Goal: Transaction & Acquisition: Purchase product/service

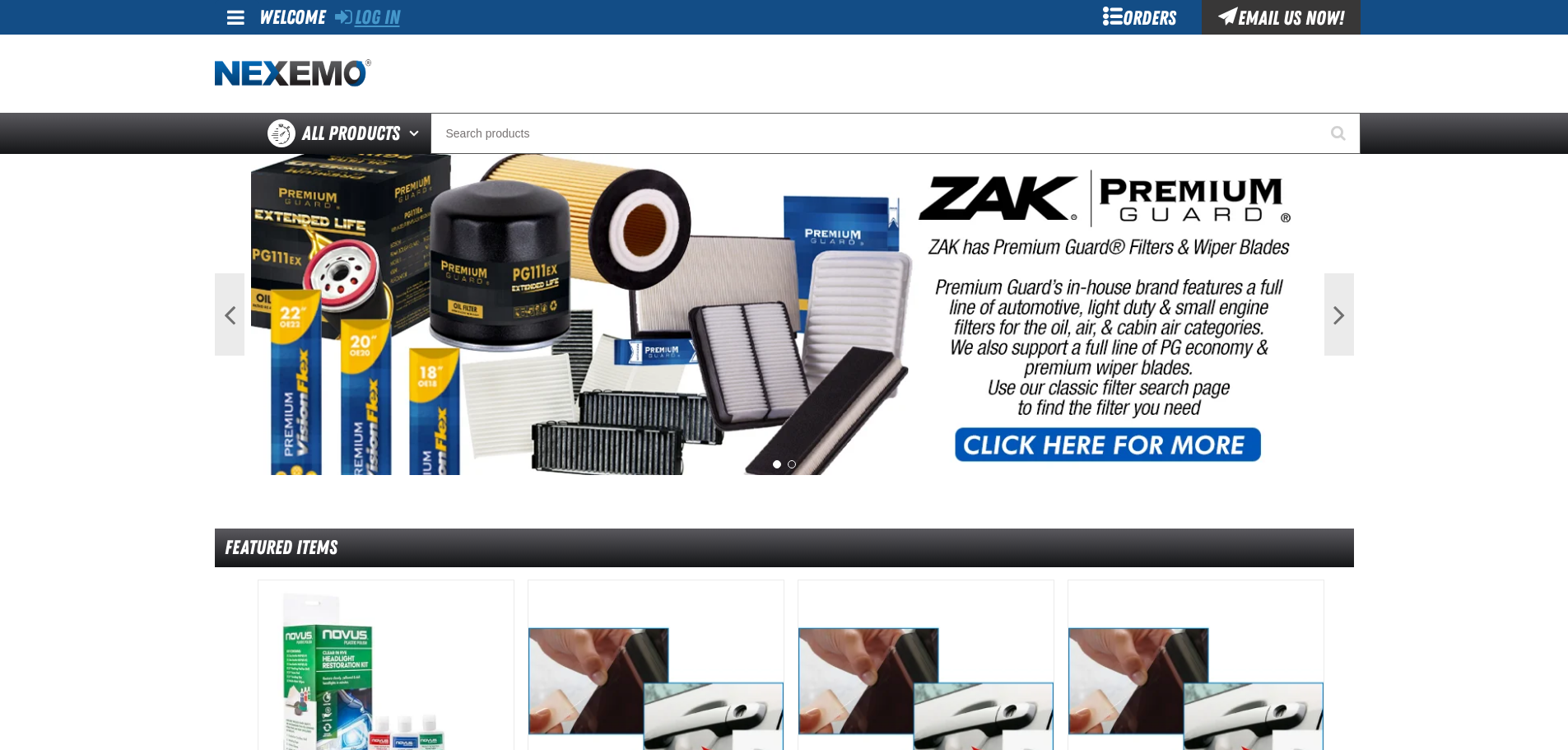
click at [371, 16] on link "Log In" at bounding box center [367, 17] width 65 height 23
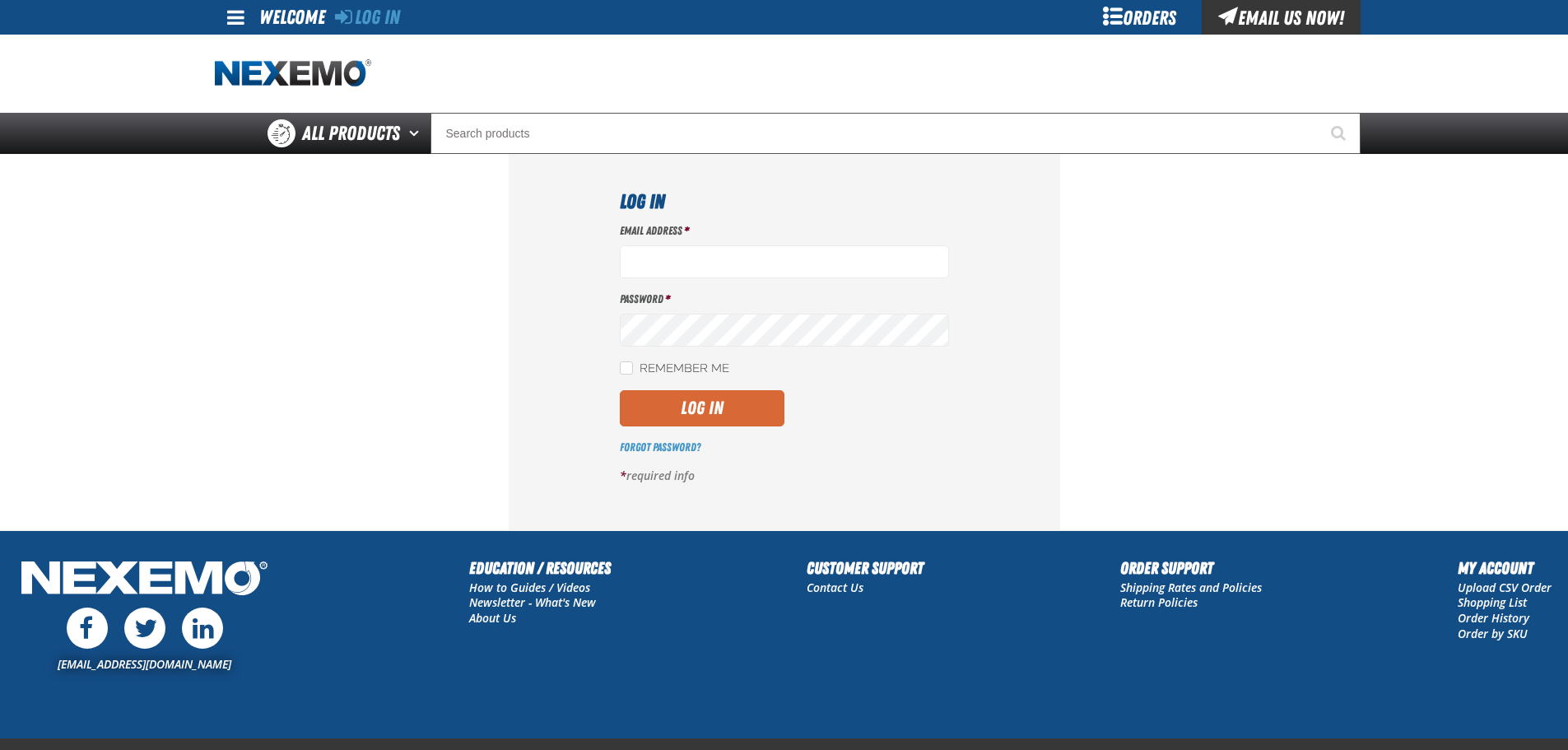
type input "mmagee@vtaig.com"
click at [729, 424] on button "Log In" at bounding box center [703, 408] width 165 height 36
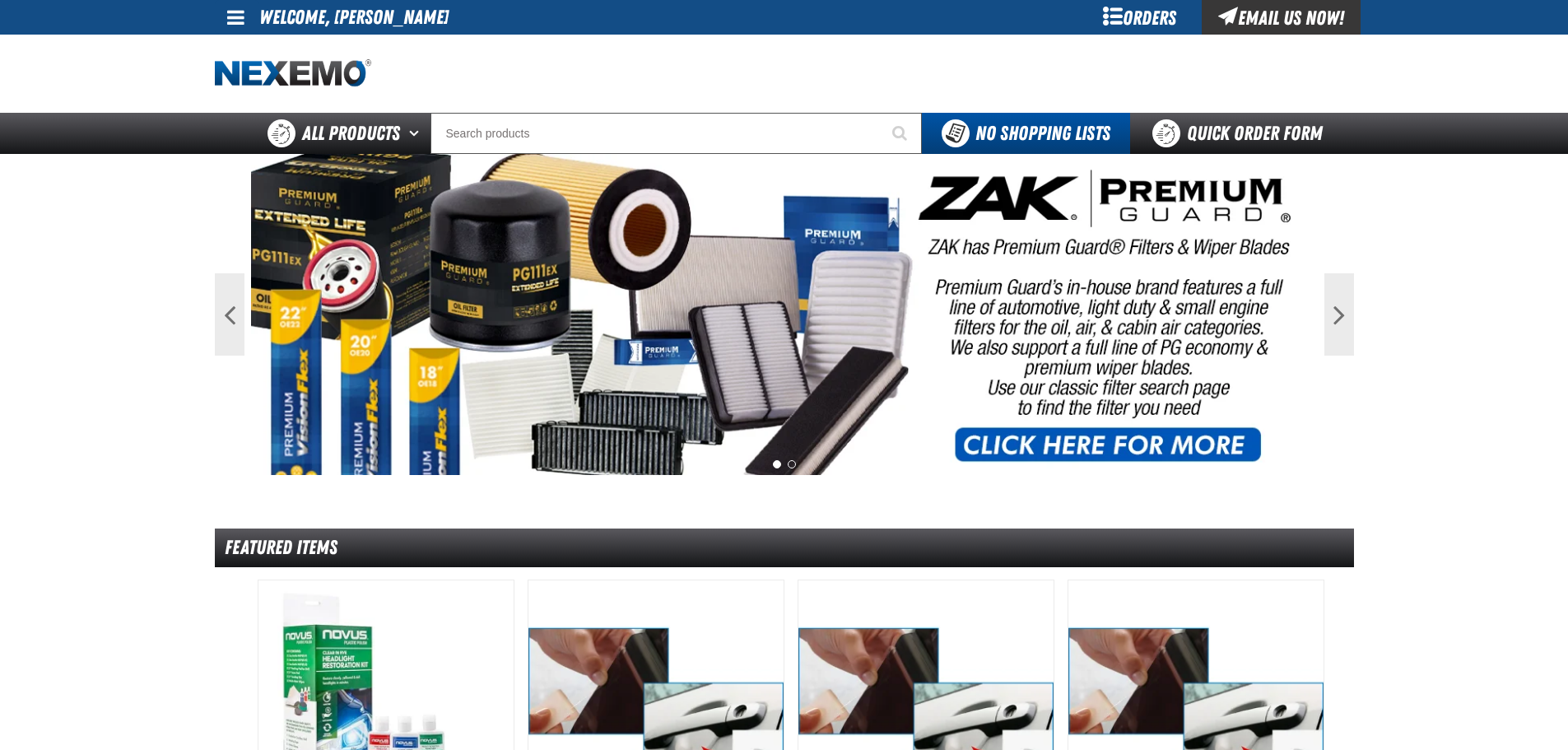
click at [1100, 446] on img at bounding box center [784, 314] width 1067 height 321
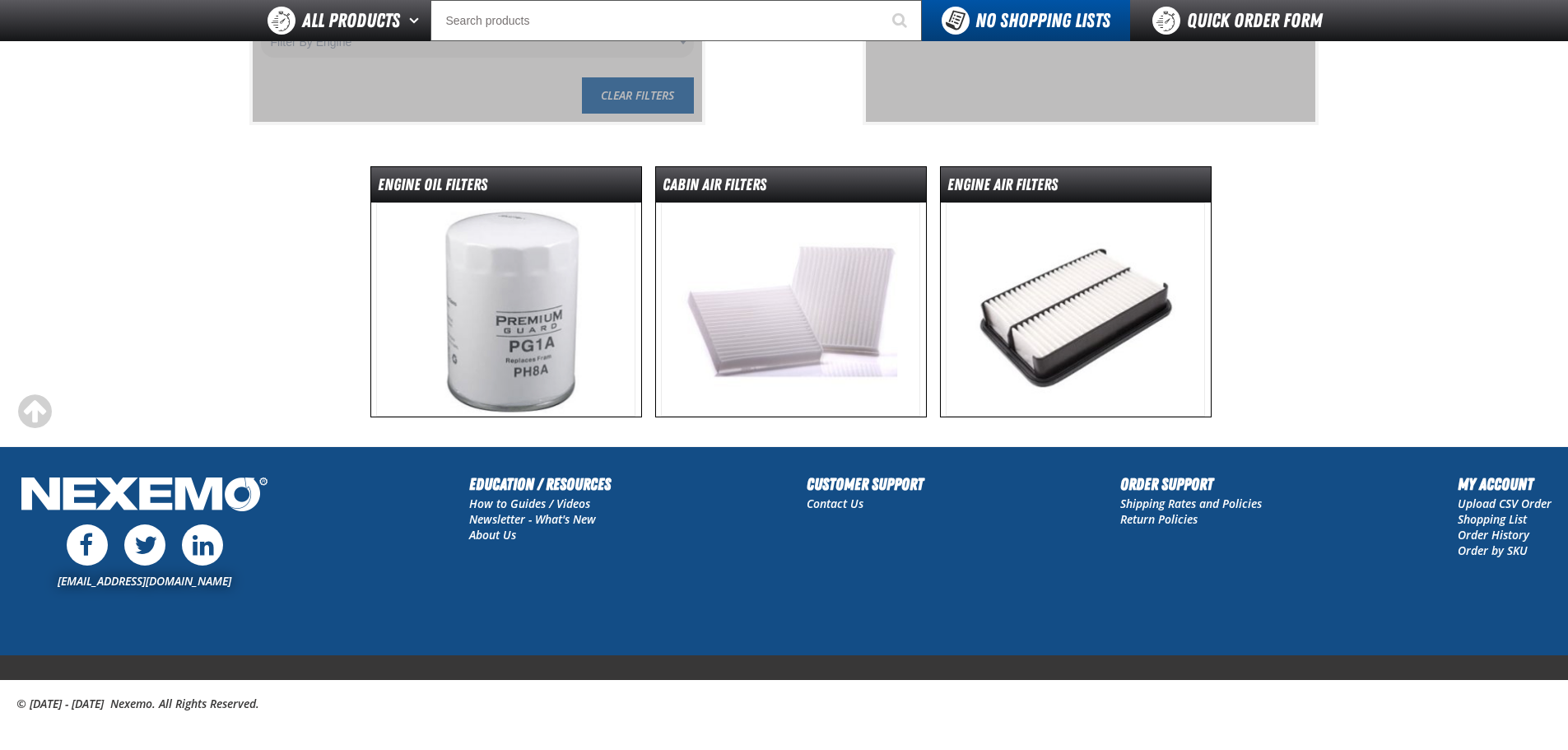
scroll to position [396, 0]
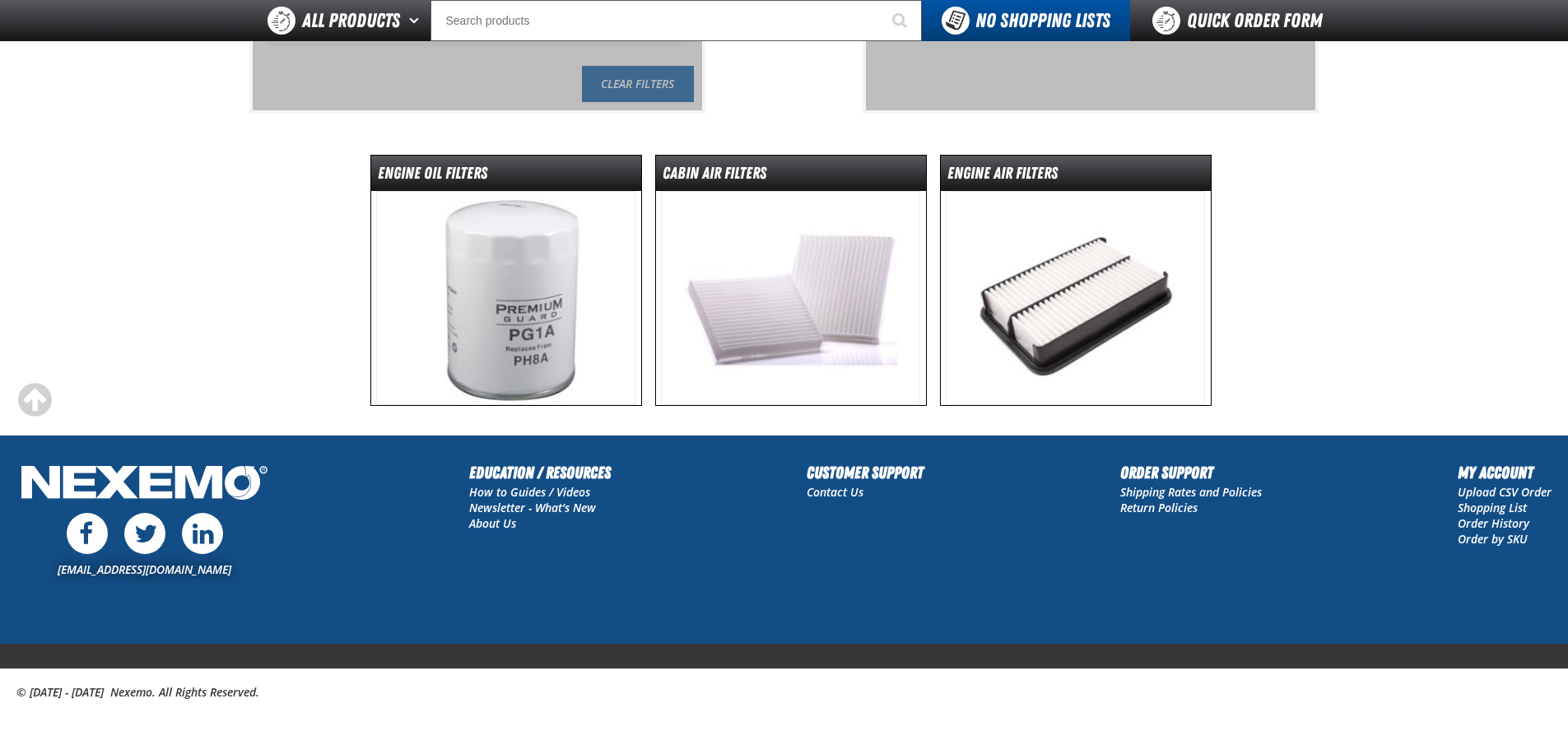
click at [527, 299] on img at bounding box center [506, 298] width 259 height 214
